Goal: Information Seeking & Learning: Learn about a topic

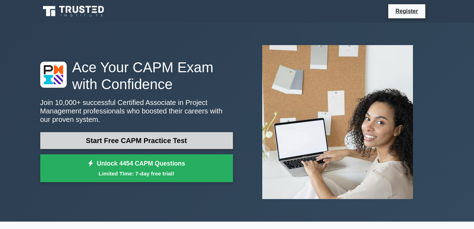
click at [104, 141] on link "Start Free CAPM Practice Test" at bounding box center [136, 140] width 193 height 17
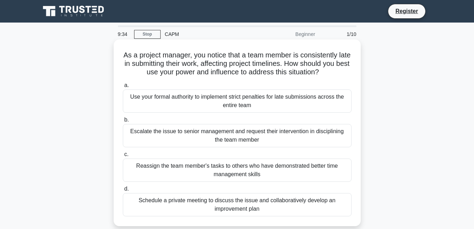
click at [222, 202] on div "Schedule a private meeting to discuss the issue and collaboratively develop an …" at bounding box center [237, 204] width 229 height 23
click at [123, 192] on input "d. Schedule a private meeting to discuss the issue and collaboratively develop …" at bounding box center [123, 189] width 0 height 5
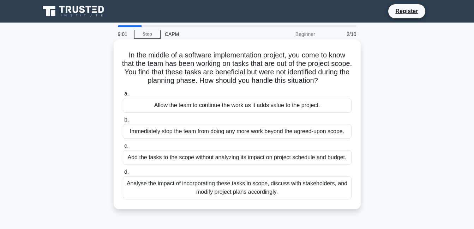
click at [261, 158] on div "Add the tasks to the scope without analyzing its impact on project schedule and…" at bounding box center [237, 157] width 229 height 15
click at [123, 149] on input "c. Add the tasks to the scope without analyzing its impact on project schedule …" at bounding box center [123, 146] width 0 height 5
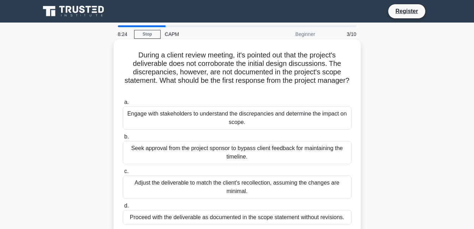
click at [265, 126] on div "Engage with stakeholders to understand the discrepancies and determine the impa…" at bounding box center [237, 118] width 229 height 23
click at [123, 105] on input "a. Engage with stakeholders to understand the discrepancies and determine the i…" at bounding box center [123, 102] width 0 height 5
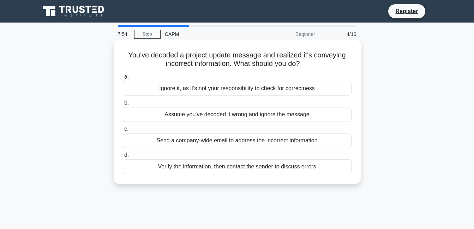
click at [262, 165] on div "Verify the information, then contact the sender to discuss errors" at bounding box center [237, 166] width 229 height 15
click at [123, 158] on input "d. Verify the information, then contact the sender to discuss errors" at bounding box center [123, 155] width 0 height 5
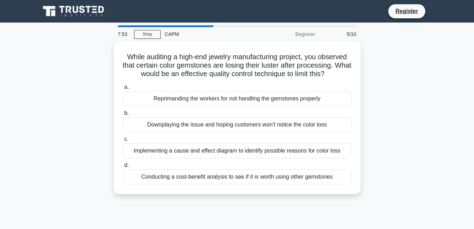
click at [262, 165] on label "d. Conducting a cost-benefit analysis to see if it is worth using other gemston…" at bounding box center [237, 172] width 229 height 23
click at [123, 165] on input "d. Conducting a cost-benefit analysis to see if it is worth using other gemston…" at bounding box center [123, 165] width 0 height 5
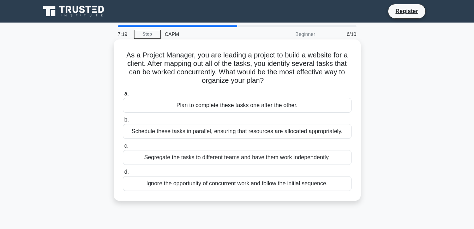
click at [266, 159] on div "Segregate the tasks to different teams and have them work independently." at bounding box center [237, 157] width 229 height 15
click at [123, 149] on input "c. Segregate the tasks to different teams and have them work independently." at bounding box center [123, 146] width 0 height 5
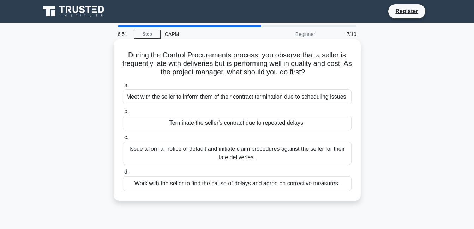
click at [238, 104] on div "Meet with the seller to inform them of their contract termination due to schedu…" at bounding box center [237, 97] width 229 height 15
click at [123, 88] on input "a. Meet with the seller to inform them of their contract termination due to sch…" at bounding box center [123, 85] width 0 height 5
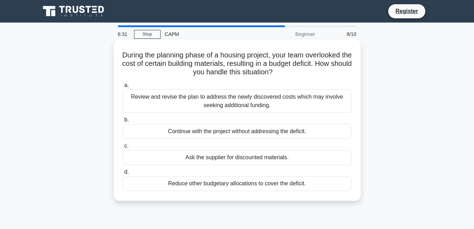
click at [240, 92] on div "Review and revise the plan to address the newly discovered costs which may invo…" at bounding box center [237, 101] width 229 height 23
click at [123, 88] on input "a. Review and revise the plan to address the newly discovered costs which may i…" at bounding box center [123, 85] width 0 height 5
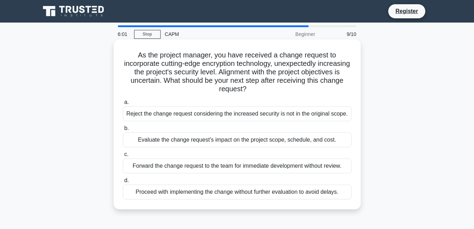
click at [225, 169] on div "Forward the change request to the team for immediate development without review." at bounding box center [237, 166] width 229 height 15
click at [123, 157] on input "c. Forward the change request to the team for immediate development without rev…" at bounding box center [123, 154] width 0 height 5
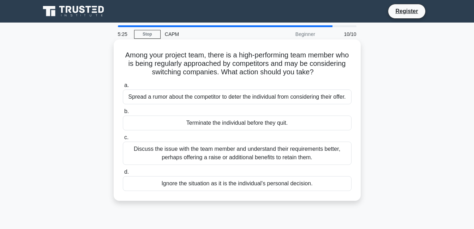
click at [248, 120] on div "Terminate the individual before they quit." at bounding box center [237, 123] width 229 height 15
click at [123, 114] on input "b. Terminate the individual before they quit." at bounding box center [123, 111] width 0 height 5
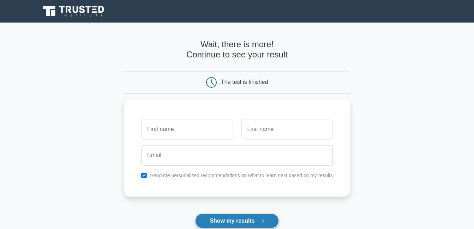
click at [237, 217] on button "Show my results" at bounding box center [236, 221] width 83 height 15
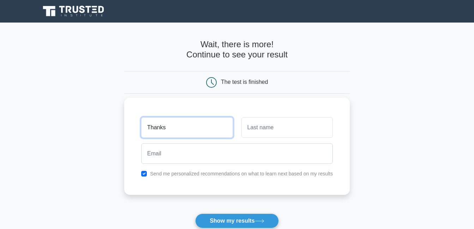
type input "Thanks"
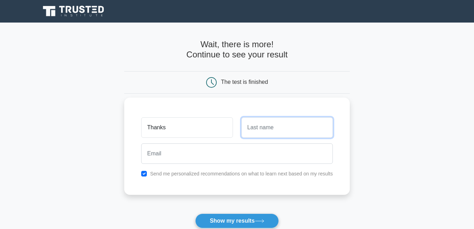
click at [259, 123] on input "text" at bounding box center [286, 128] width 91 height 20
type input "Yankey"
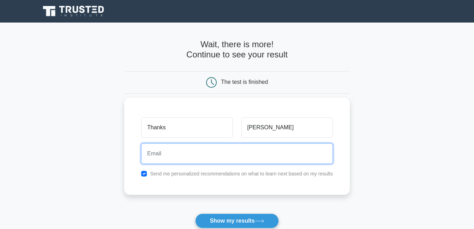
click at [243, 148] on input "email" at bounding box center [237, 154] width 192 height 20
type input "Kwaweric299@gmail.com"
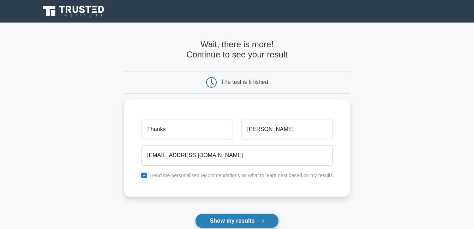
click at [233, 215] on button "Show my results" at bounding box center [236, 221] width 83 height 15
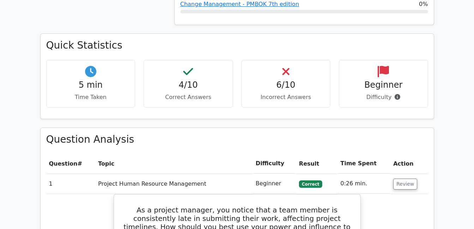
scroll to position [438, 0]
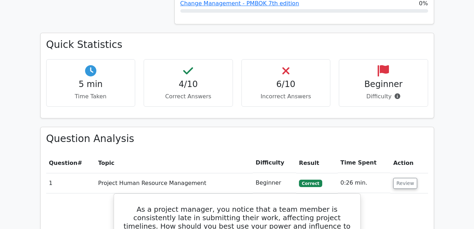
drag, startPoint x: 407, startPoint y: 0, endPoint x: 459, endPoint y: 17, distance: 54.8
